Goal: Task Accomplishment & Management: Use online tool/utility

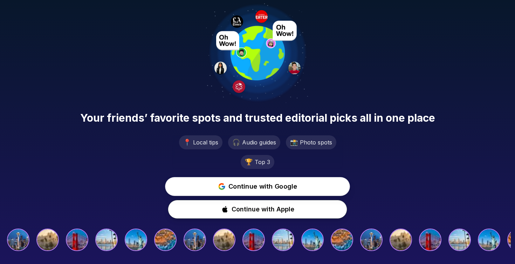
click at [241, 189] on span "Continue with Google" at bounding box center [262, 186] width 69 height 10
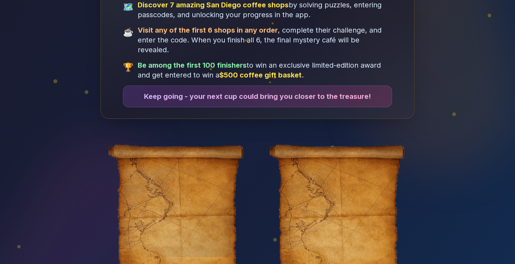
scroll to position [152, 0]
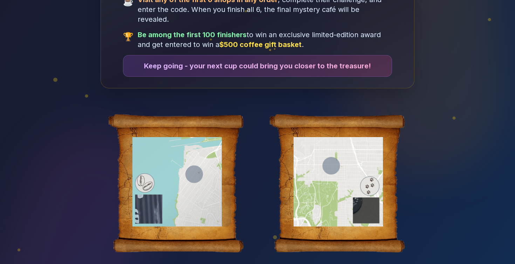
click at [168, 173] on div at bounding box center [177, 181] width 108 height 89
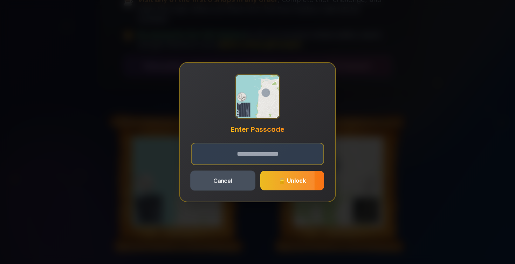
click at [221, 182] on button "Cancel" at bounding box center [222, 180] width 65 height 20
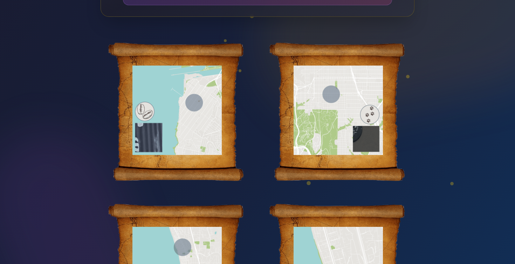
scroll to position [224, 0]
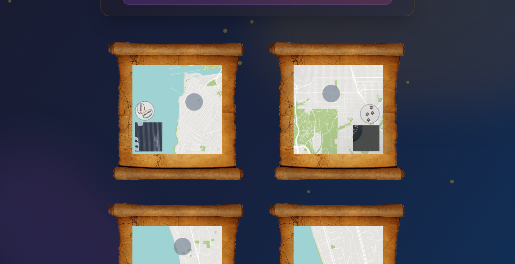
click at [344, 100] on div at bounding box center [338, 109] width 108 height 89
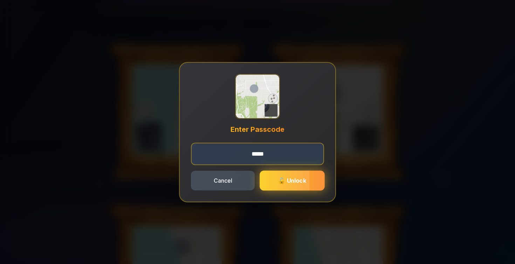
type input "*****"
click at [299, 182] on span "🔓 Unlock" at bounding box center [292, 179] width 28 height 7
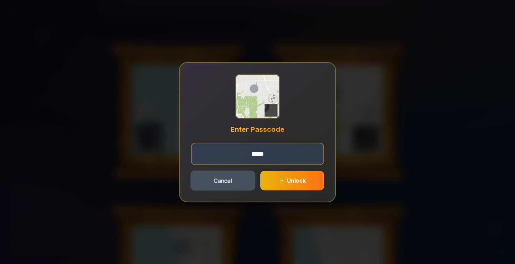
click at [226, 182] on button "Cancel" at bounding box center [222, 180] width 65 height 20
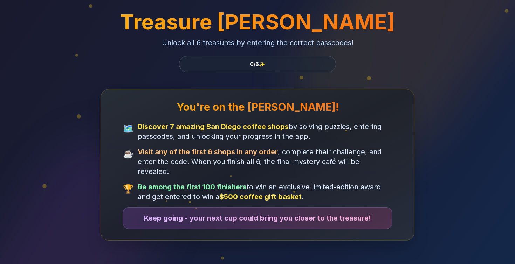
scroll to position [224, 0]
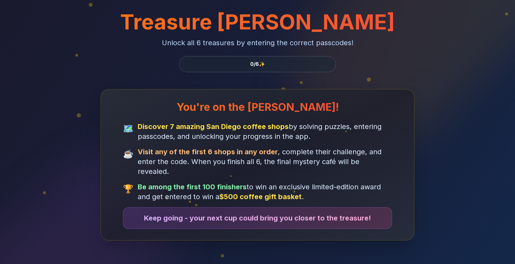
scroll to position [224, 0]
